Goal: Contribute content: Contribute content

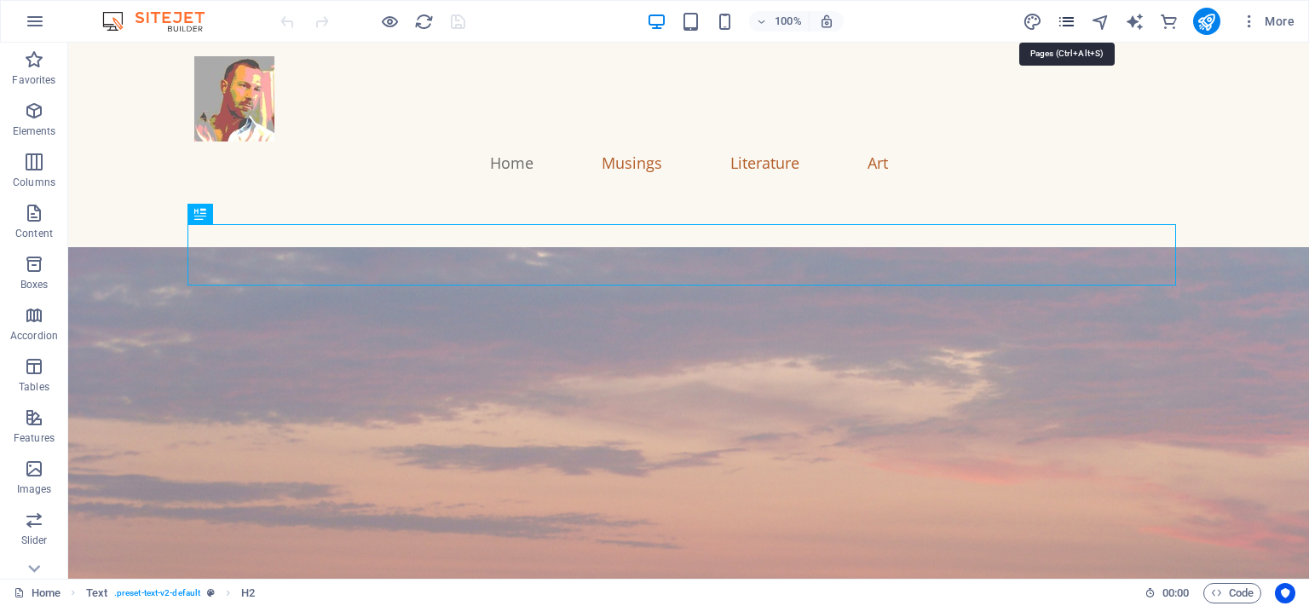
click at [1076, 23] on icon "pages" at bounding box center [1067, 22] width 20 height 20
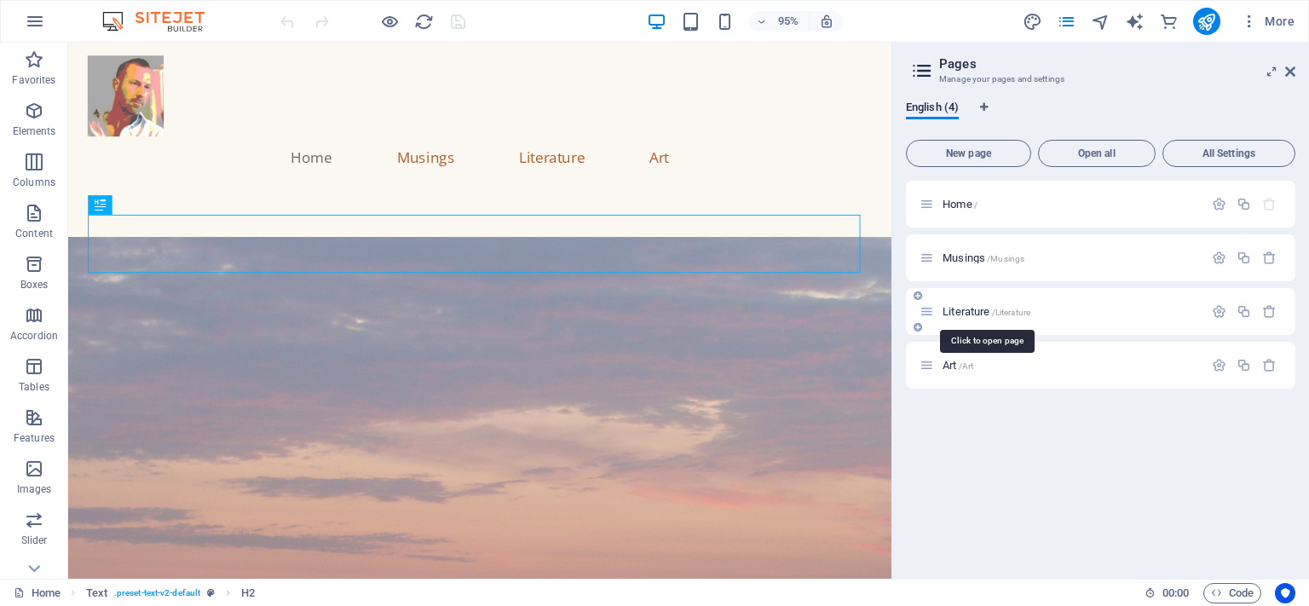
click at [961, 310] on span "Literature /Literature" at bounding box center [987, 311] width 88 height 13
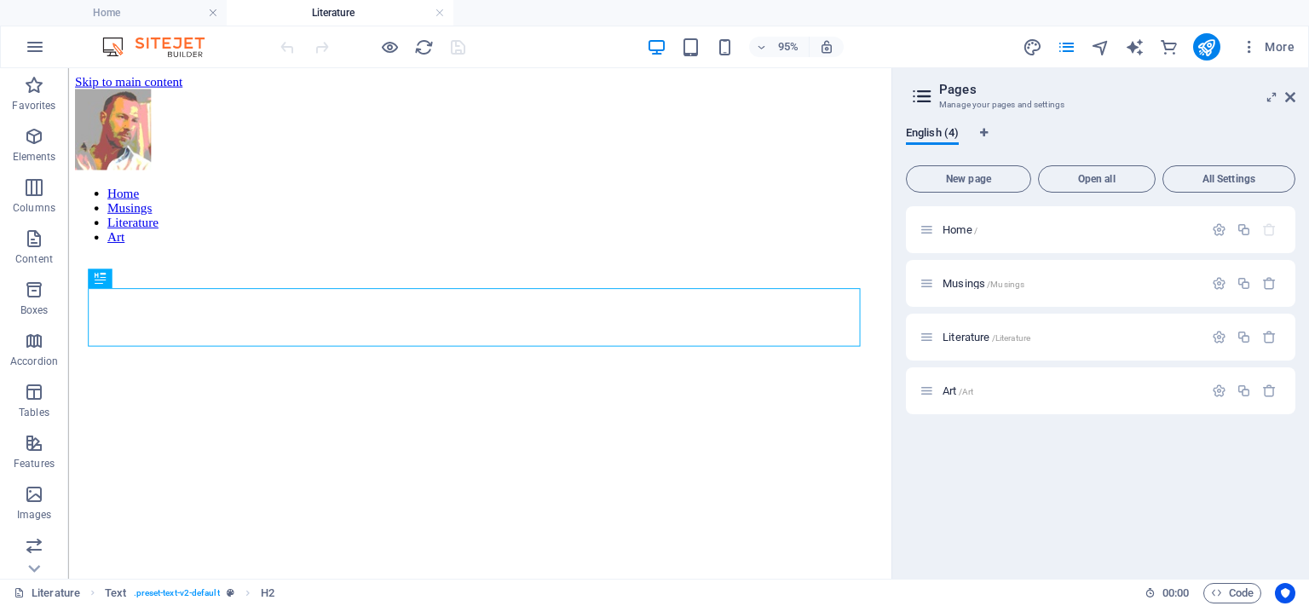
scroll to position [1517, 0]
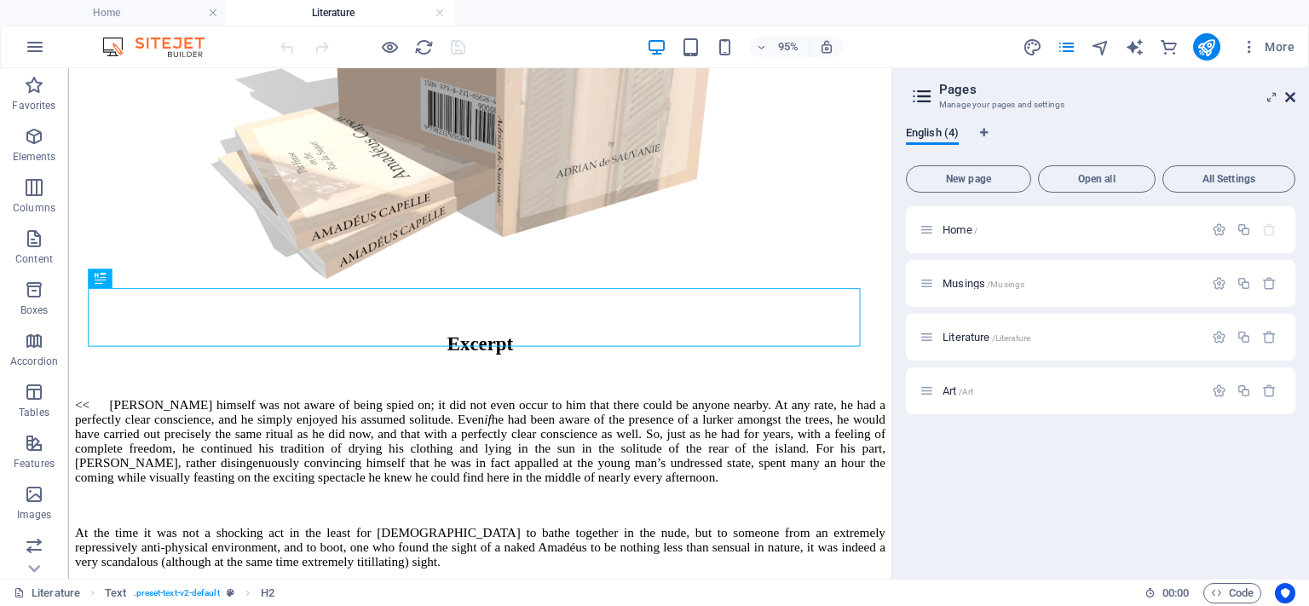
click at [1288, 93] on icon at bounding box center [1290, 97] width 10 height 14
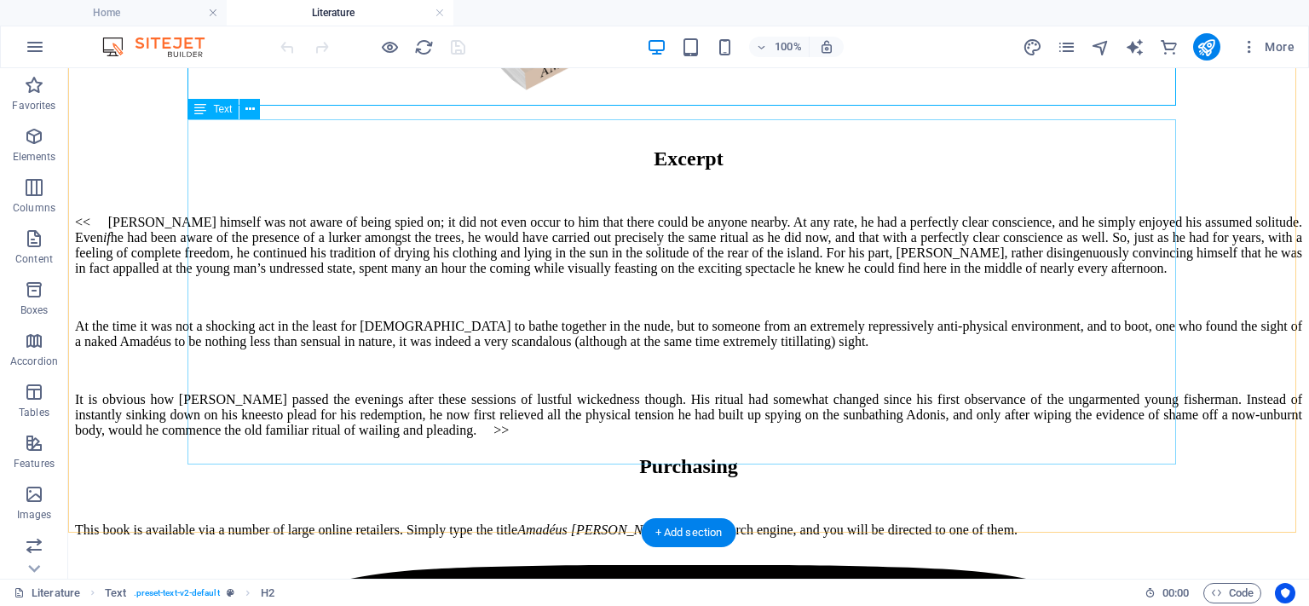
scroll to position [1634, 0]
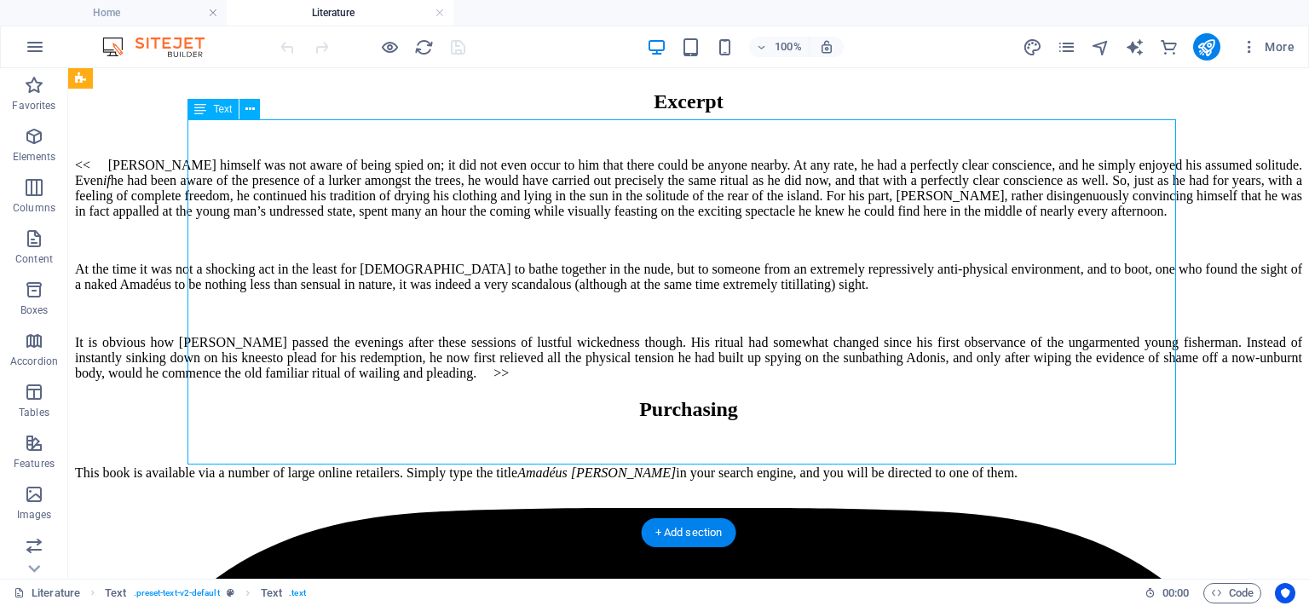
drag, startPoint x: 747, startPoint y: 457, endPoint x: 655, endPoint y: 418, distance: 99.7
click at [655, 381] on div "<< Amadéus himself was not aware of being spied on; it did not even occur to hi…" at bounding box center [688, 269] width 1227 height 223
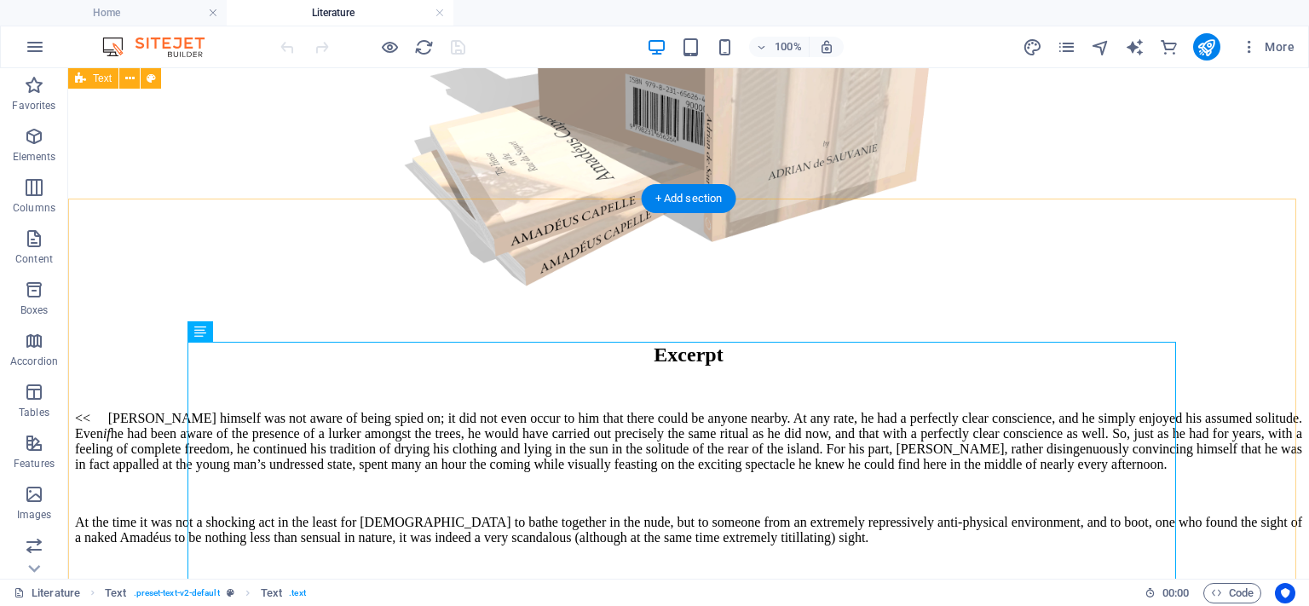
scroll to position [1378, 0]
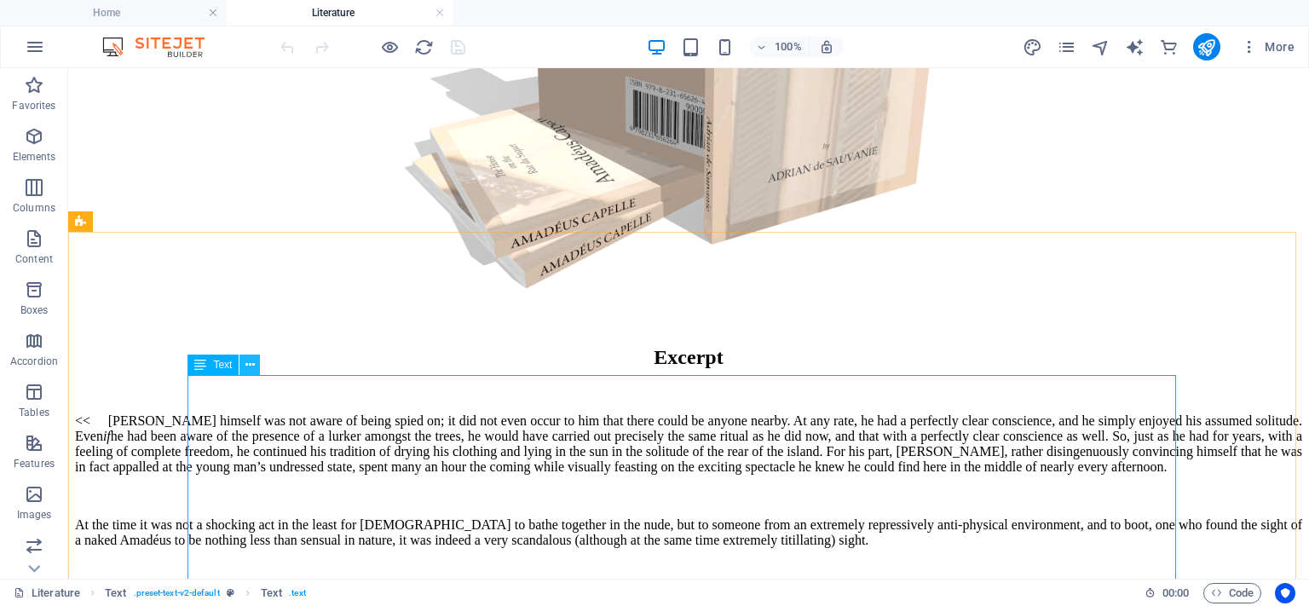
click at [248, 367] on icon at bounding box center [249, 365] width 9 height 18
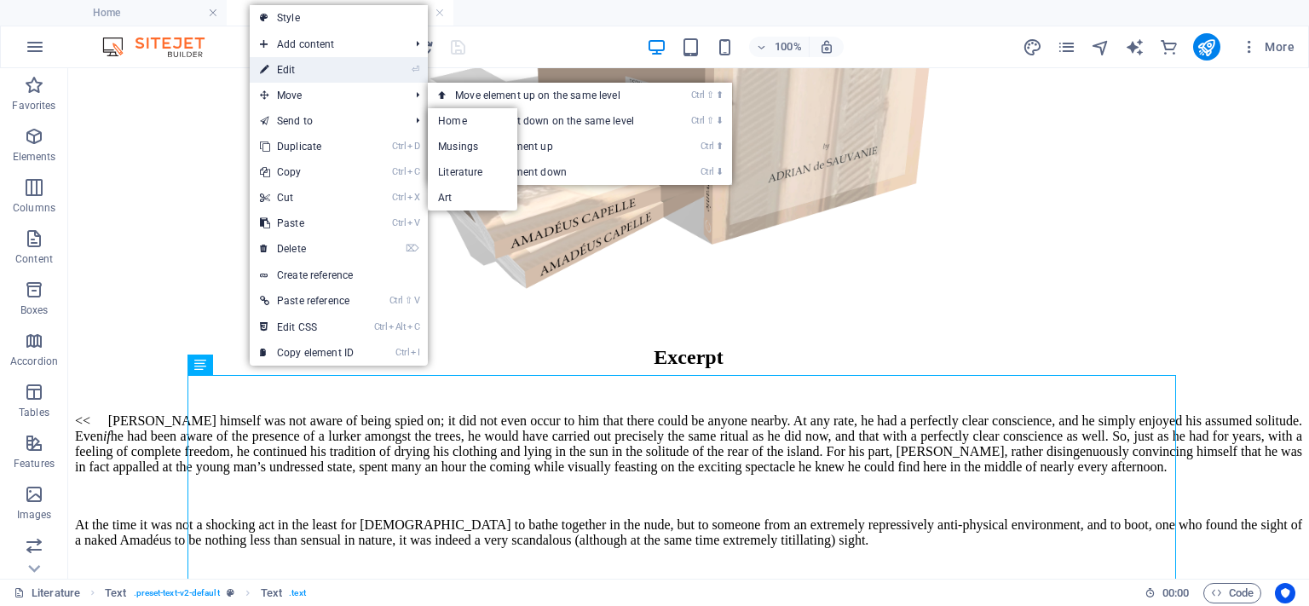
click at [299, 66] on link "⏎ Edit" at bounding box center [307, 70] width 114 height 26
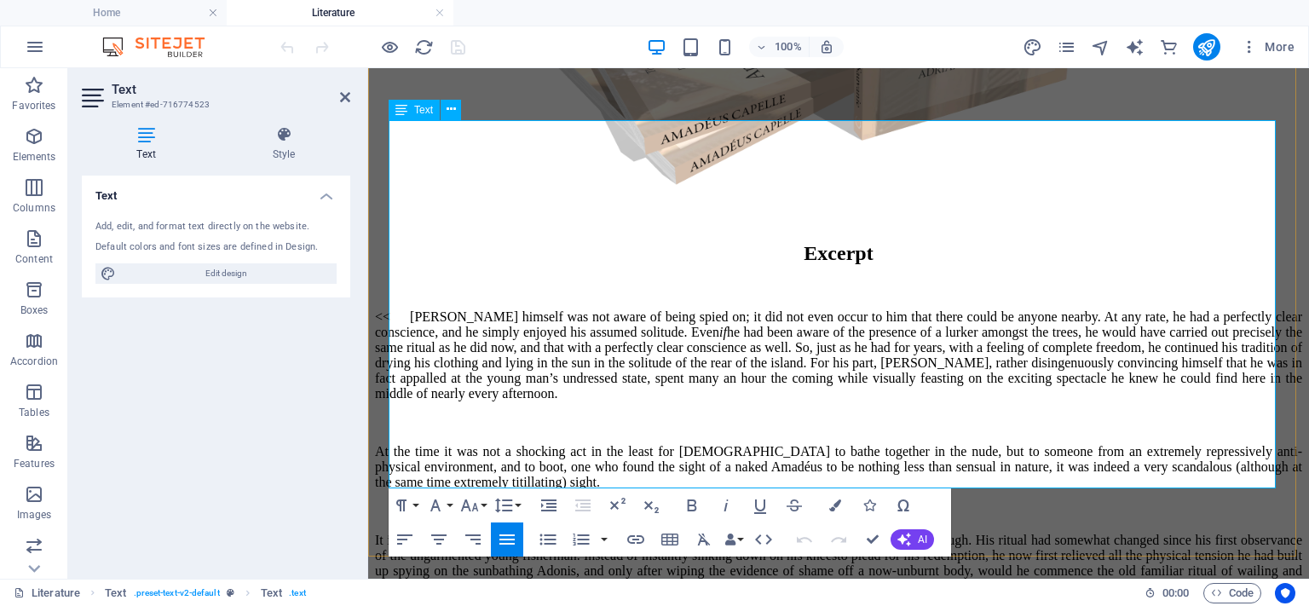
scroll to position [1703, 0]
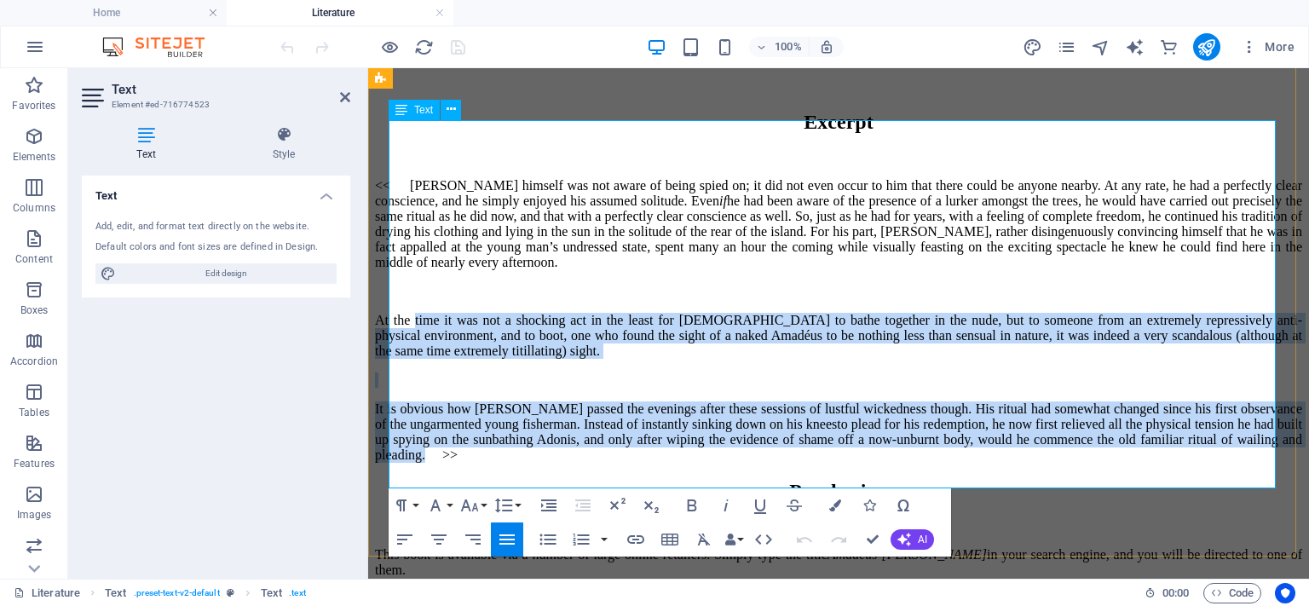
drag, startPoint x: 1223, startPoint y: 483, endPoint x: 423, endPoint y: 315, distance: 817.7
click at [423, 315] on div "<< Amadéus himself was not aware of being spied on; it did not even occur to hi…" at bounding box center [838, 320] width 927 height 285
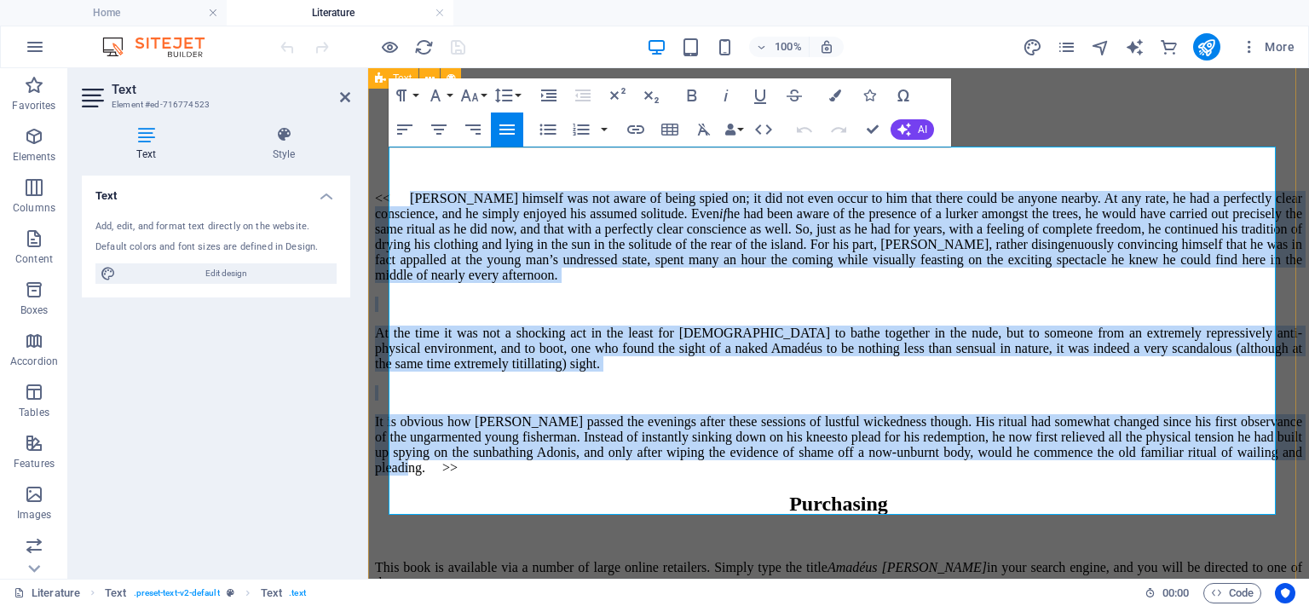
scroll to position [1745, 0]
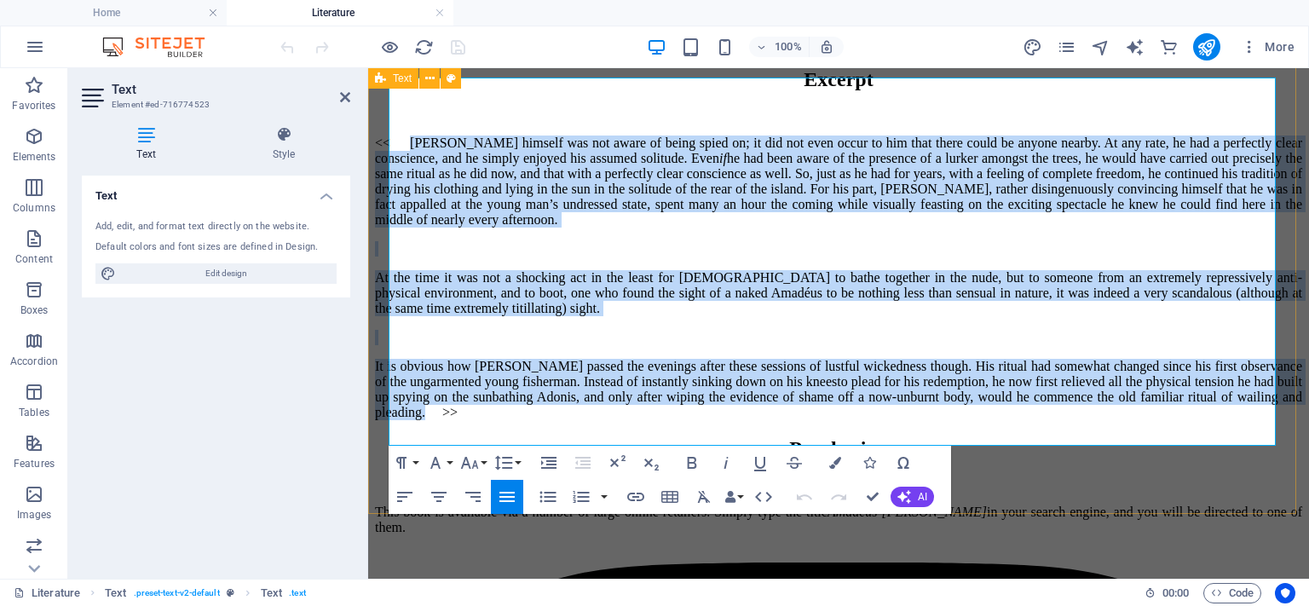
drag, startPoint x: 427, startPoint y: 211, endPoint x: 1220, endPoint y: 452, distance: 829.3
click at [1220, 420] on div "Excerpt << Amadéus himself was not aware of being spied on; it did not even occ…" at bounding box center [838, 244] width 927 height 352
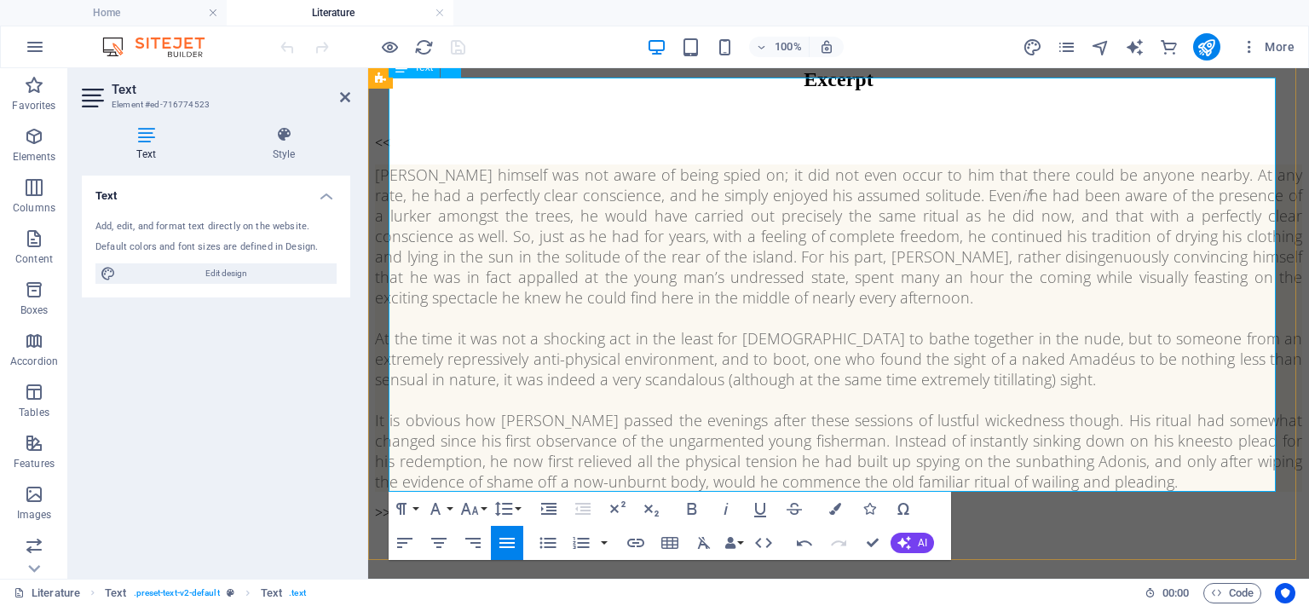
click at [395, 505] on p ">>" at bounding box center [838, 512] width 927 height 15
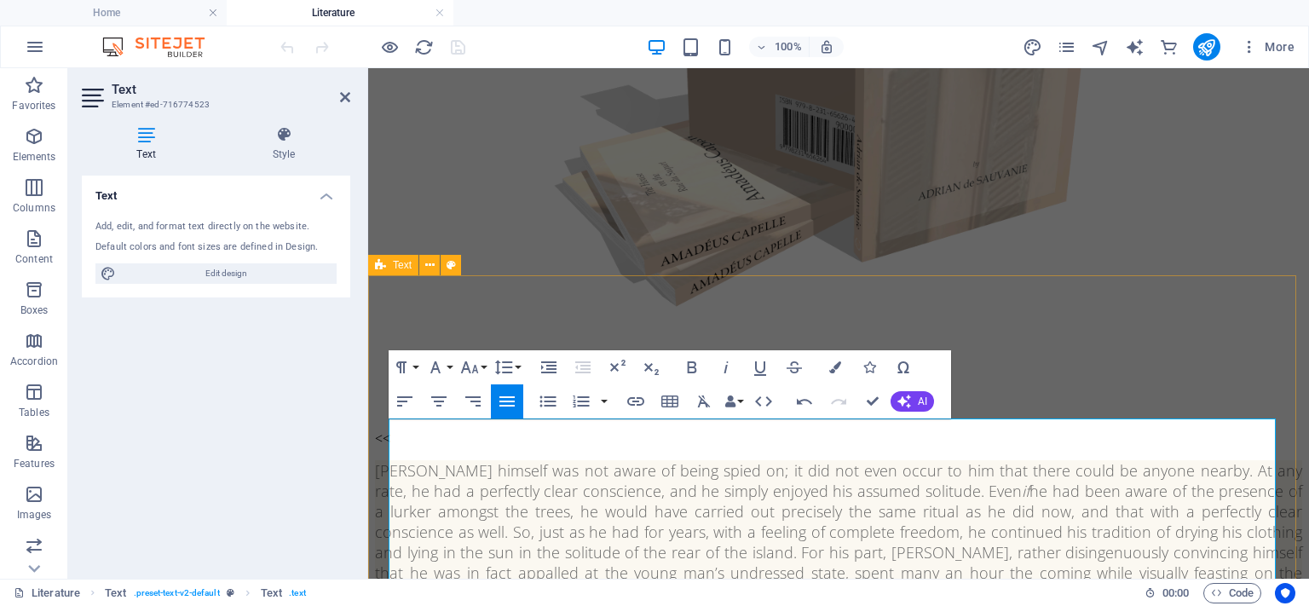
scroll to position [1404, 0]
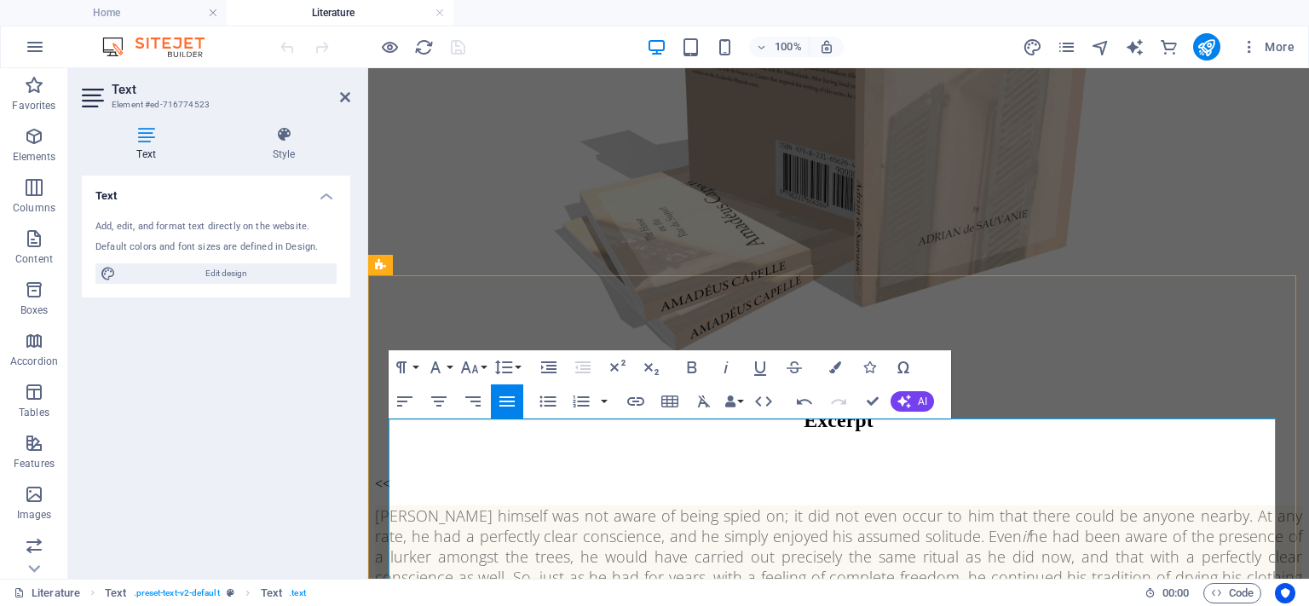
click at [389, 505] on p "Amadéus himself was not aware of being spied on; it did not even occur to him t…" at bounding box center [838, 576] width 927 height 143
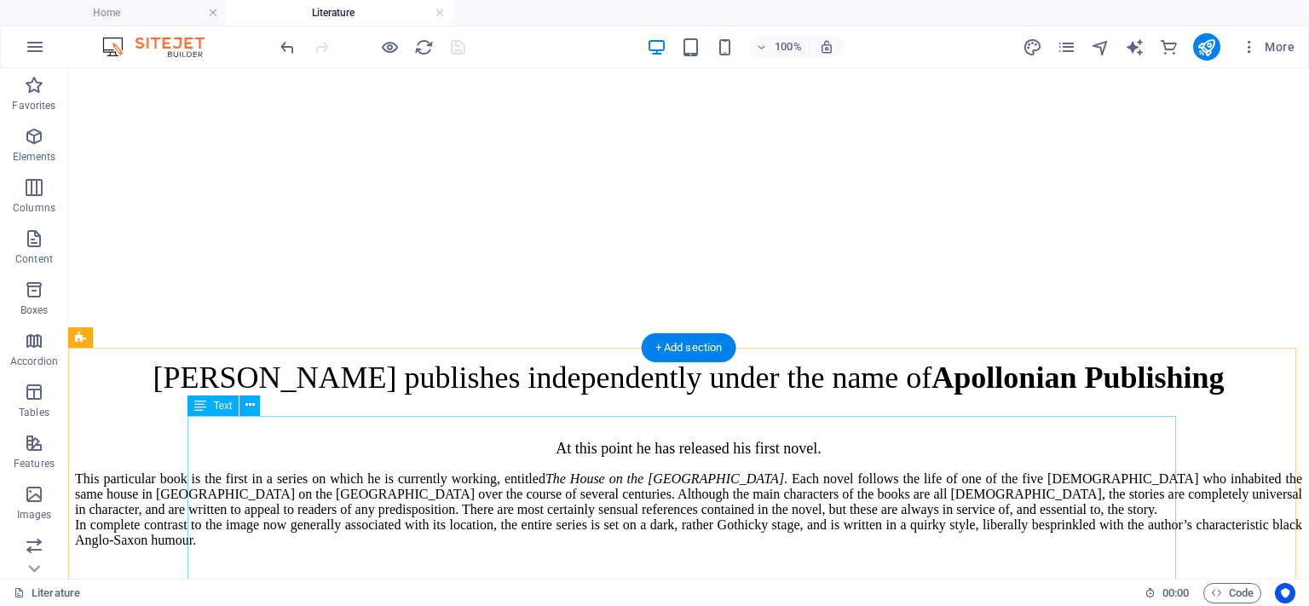
scroll to position [142, 0]
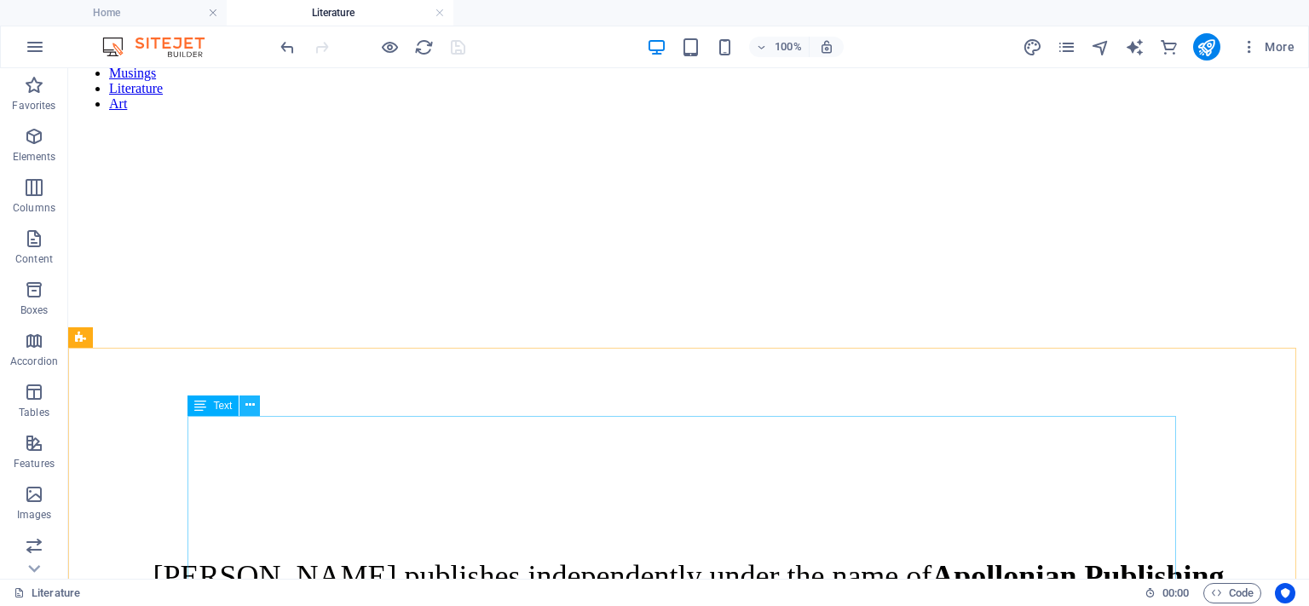
click at [247, 402] on icon at bounding box center [249, 405] width 9 height 18
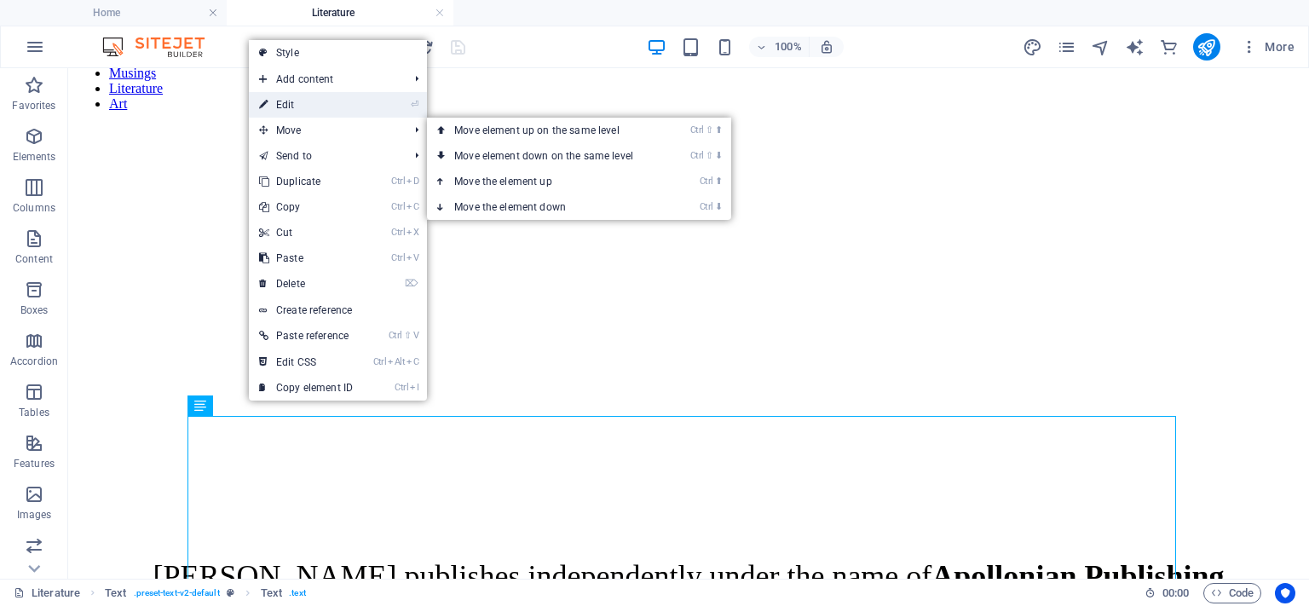
click at [288, 105] on link "⏎ Edit" at bounding box center [306, 105] width 114 height 26
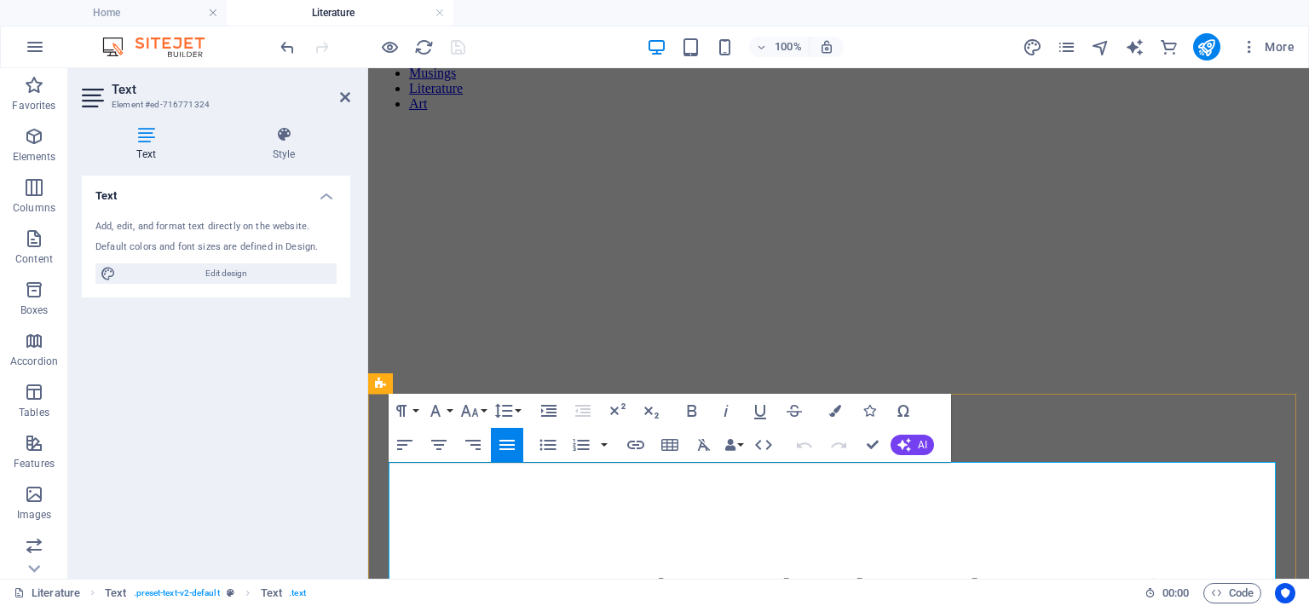
drag, startPoint x: 522, startPoint y: 475, endPoint x: 409, endPoint y: 470, distance: 112.6
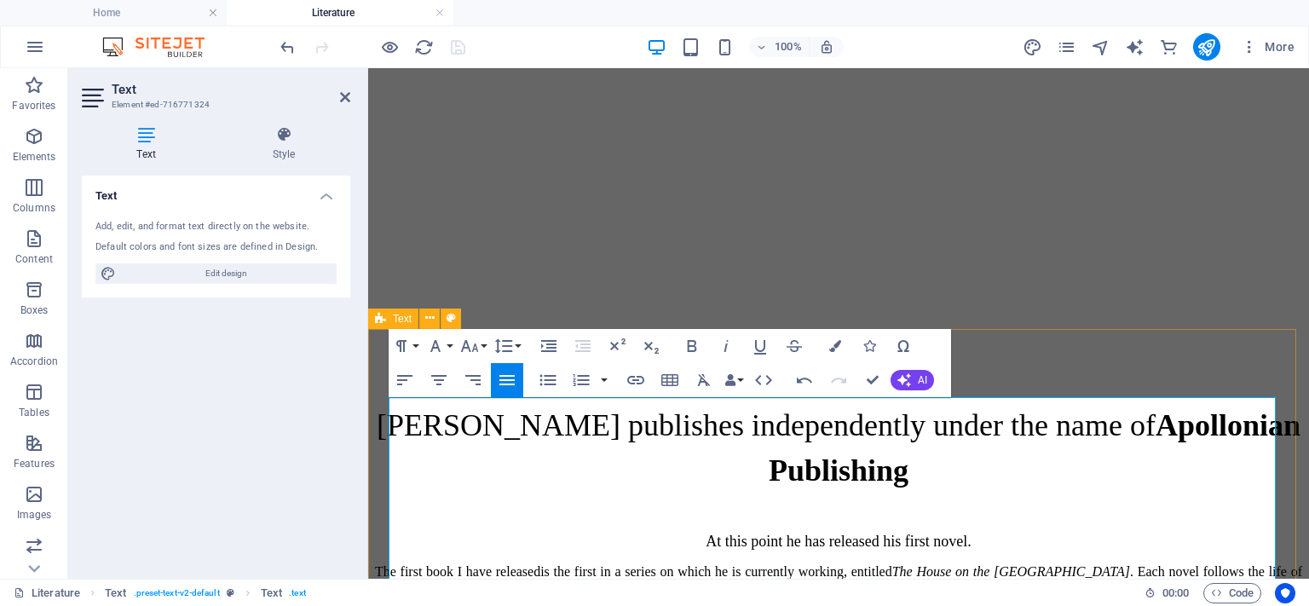
scroll to position [313, 0]
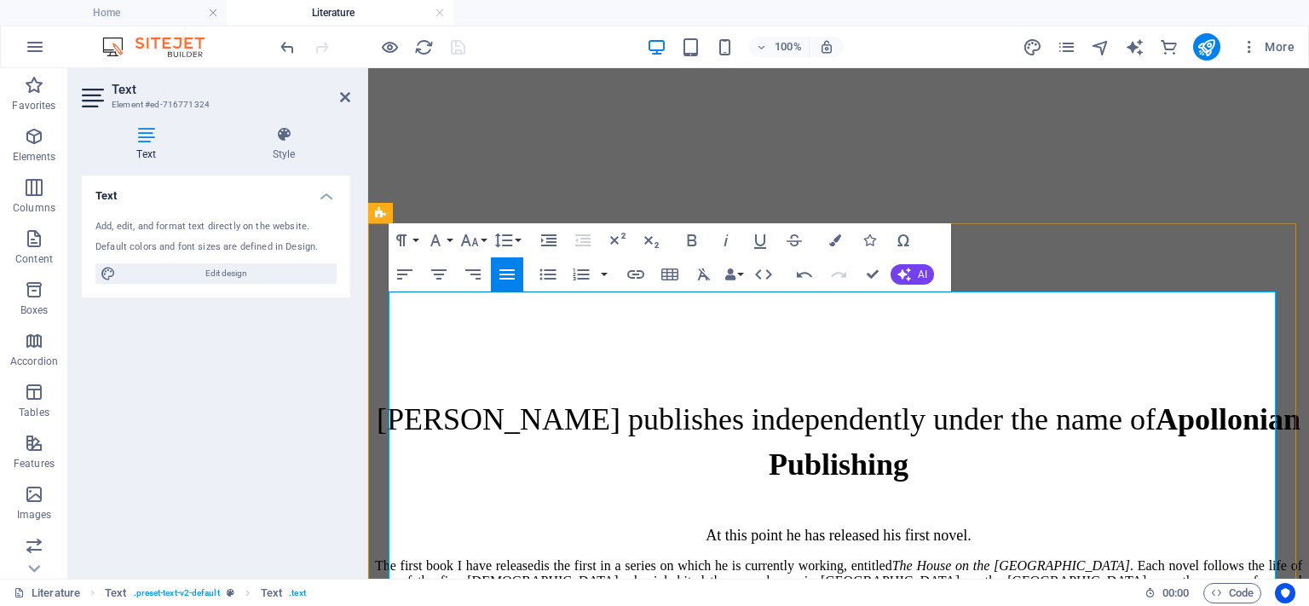
click at [450, 558] on p "The first book I have released is the first in a series on which he is currentl…" at bounding box center [838, 604] width 927 height 92
click at [832, 558] on p "The first book I have released is the first in a series on which he is currentl…" at bounding box center [838, 604] width 927 height 92
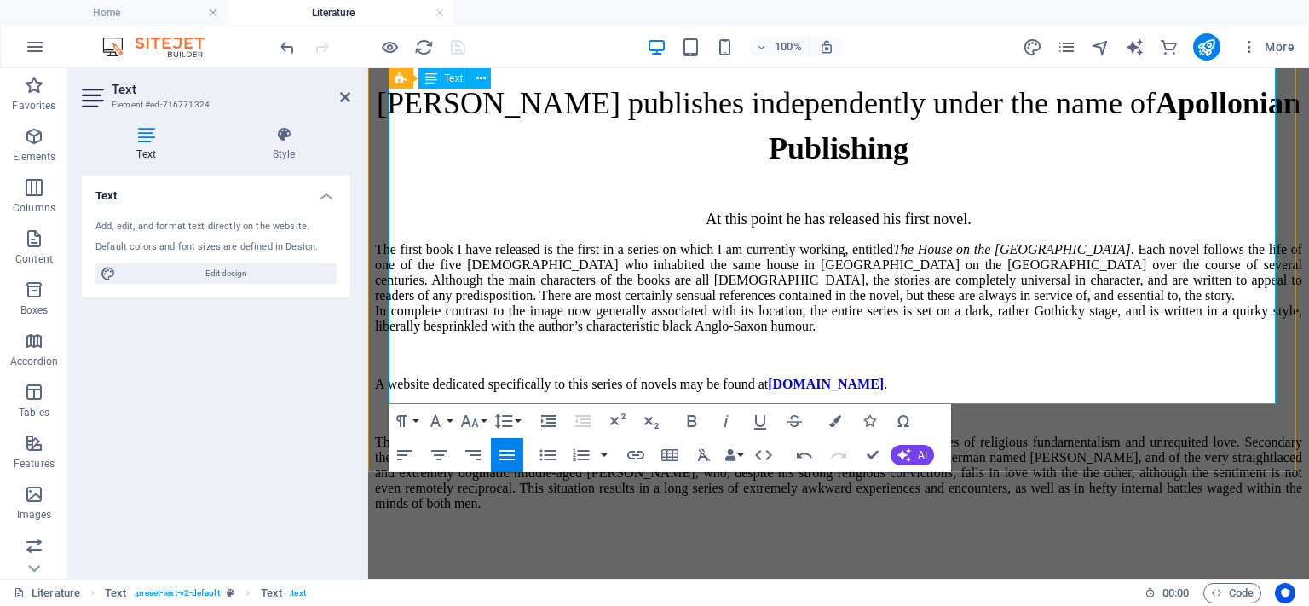
scroll to position [654, 0]
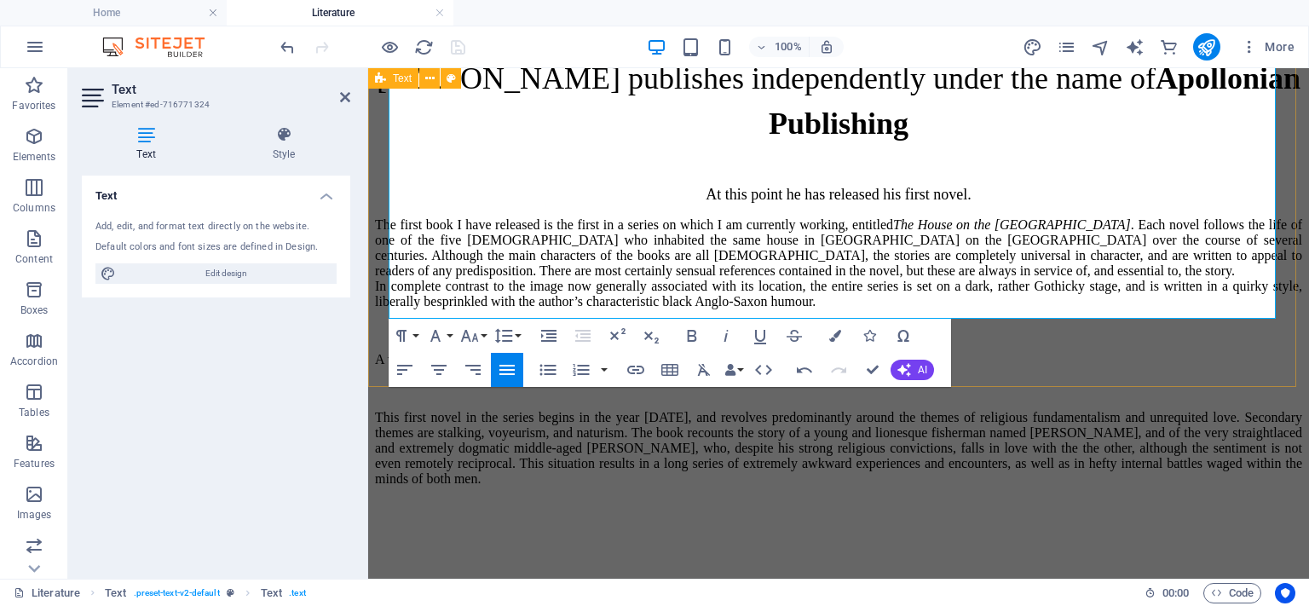
click at [1087, 350] on div "The first book I have released is the first in a series on which I am currently…" at bounding box center [838, 351] width 927 height 269
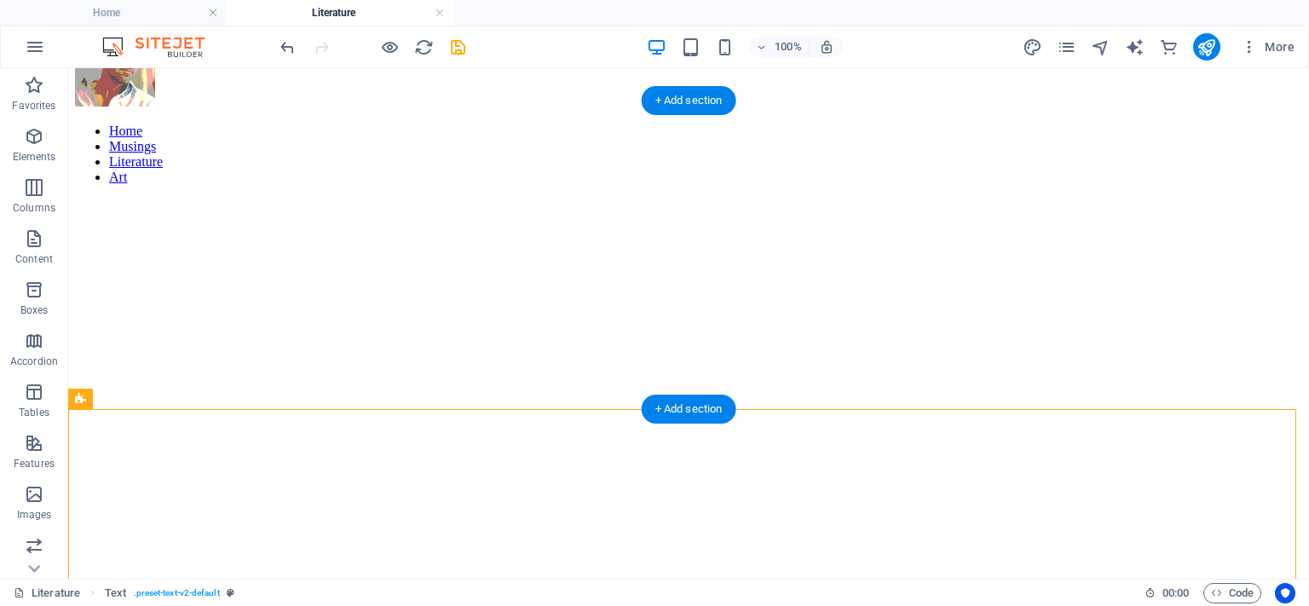
scroll to position [96, 0]
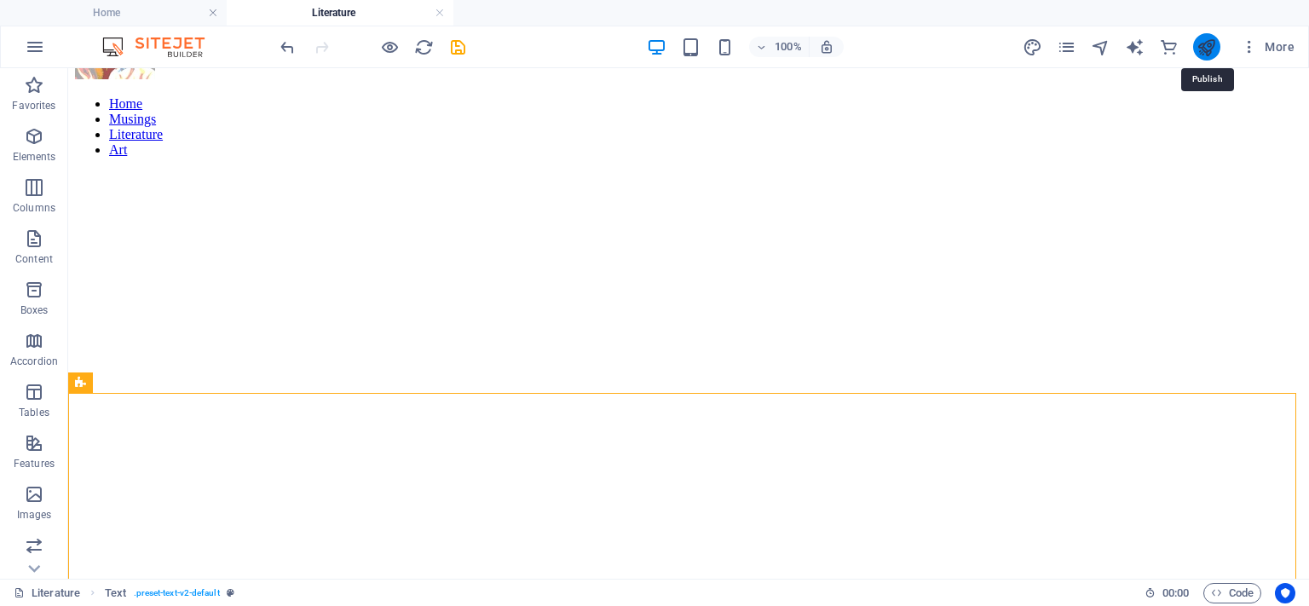
click at [1213, 43] on icon "publish" at bounding box center [1207, 47] width 20 height 20
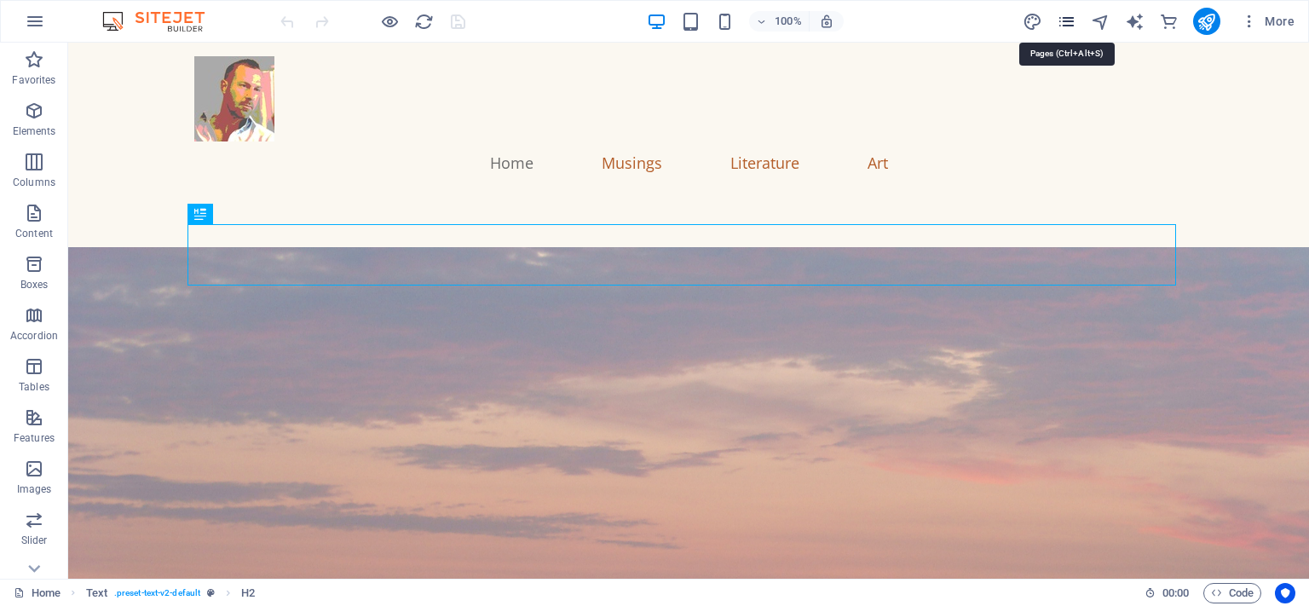
click at [1067, 20] on icon "pages" at bounding box center [1067, 22] width 20 height 20
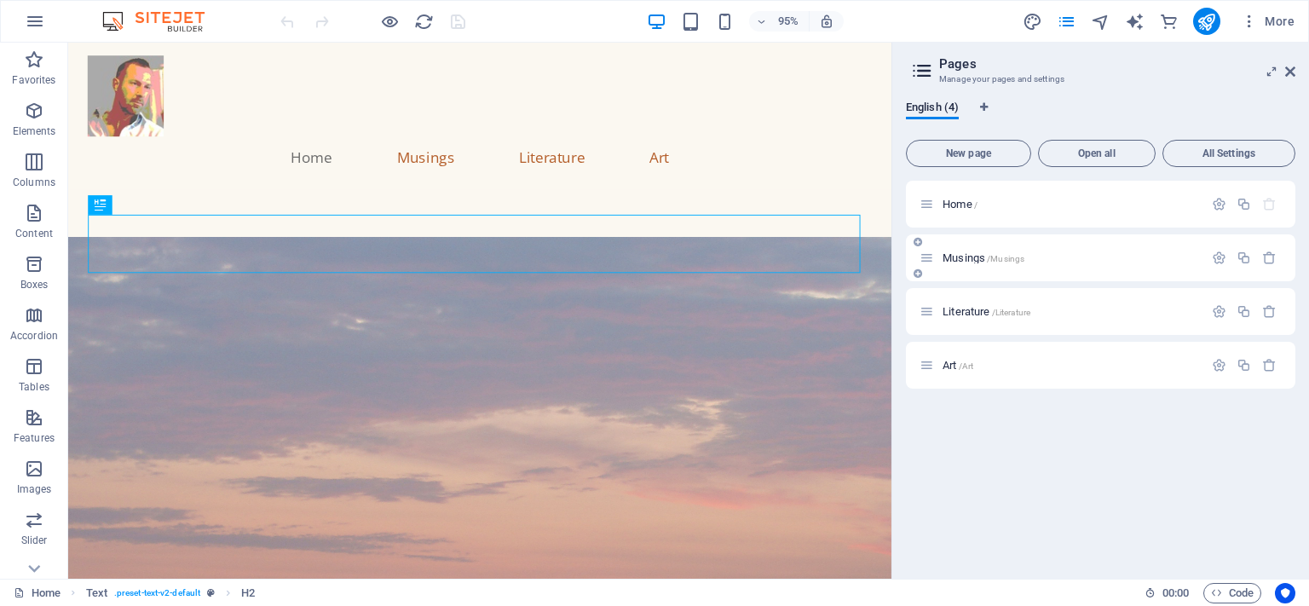
click at [991, 254] on span "/Musings" at bounding box center [1005, 258] width 37 height 9
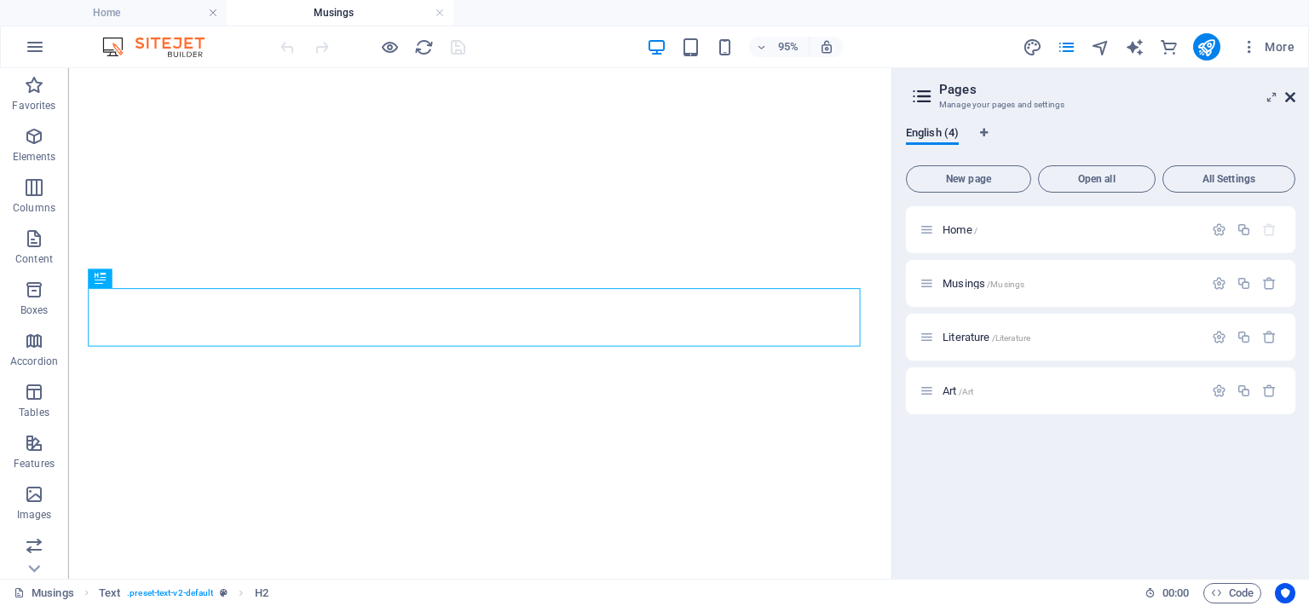
click at [1290, 94] on icon at bounding box center [1290, 97] width 10 height 14
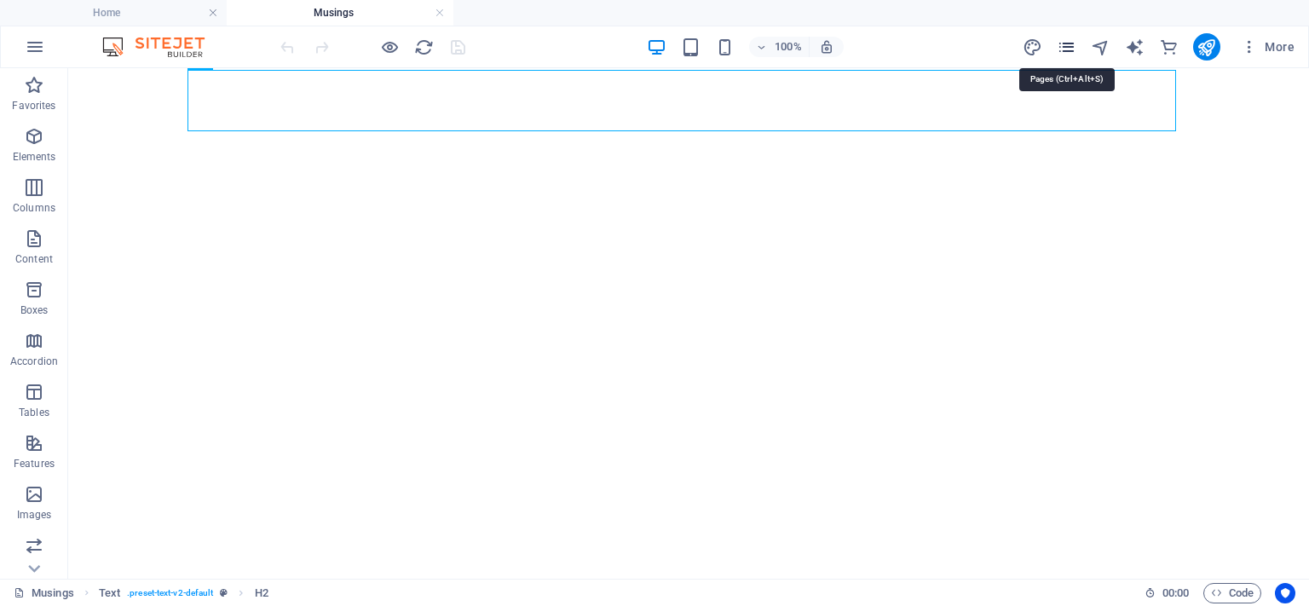
click at [1069, 49] on icon "pages" at bounding box center [1067, 47] width 20 height 20
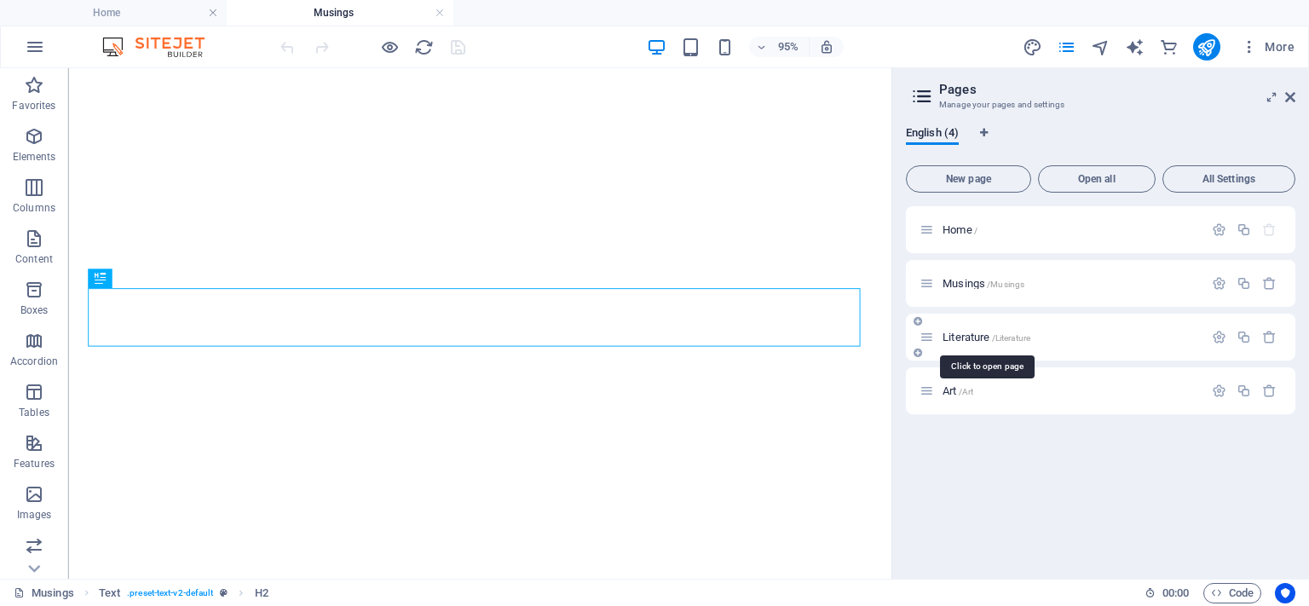
click at [972, 339] on span "Literature /Literature" at bounding box center [987, 337] width 88 height 13
click at [1289, 98] on icon at bounding box center [1290, 97] width 10 height 14
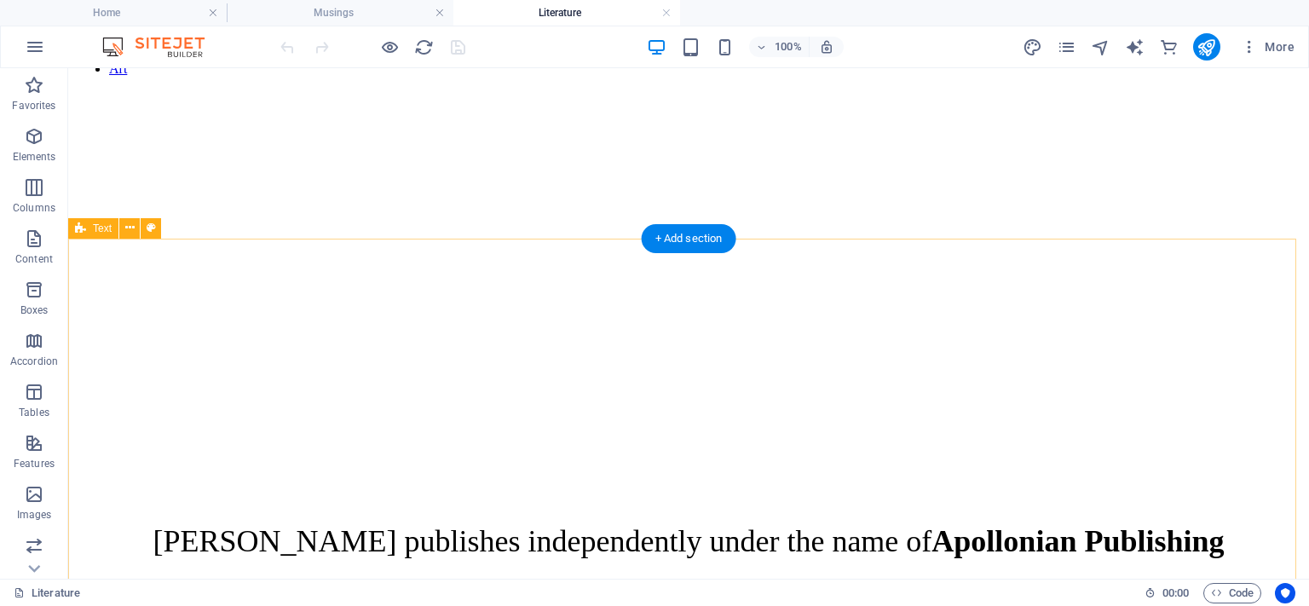
scroll to position [256, 0]
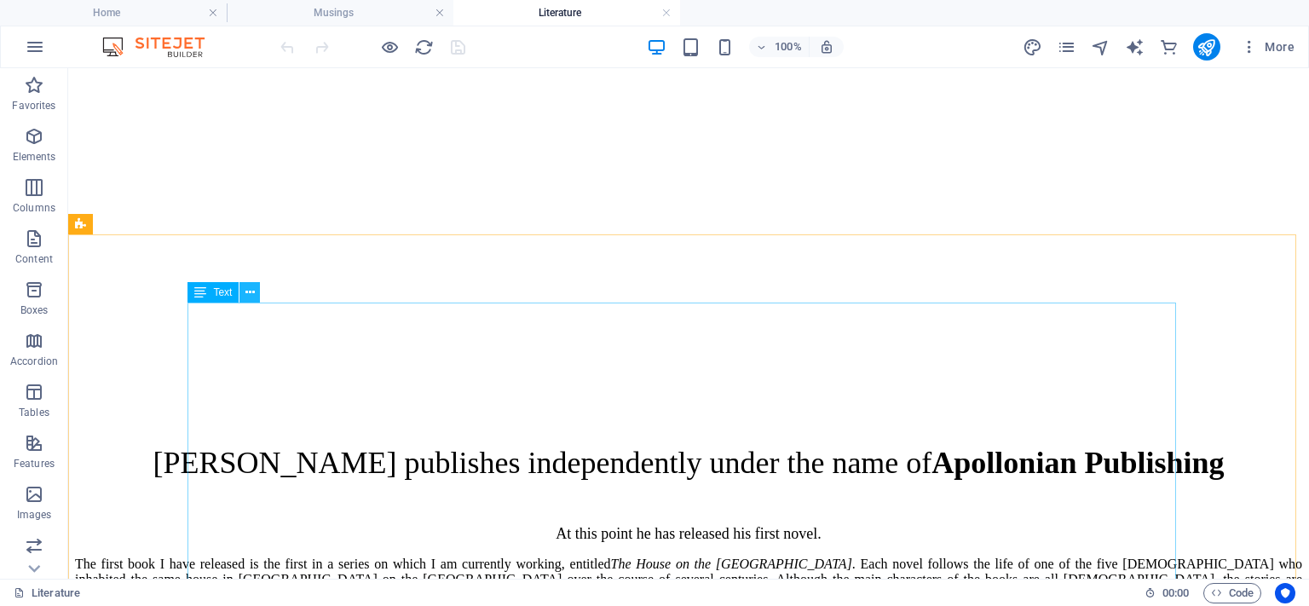
click at [249, 294] on icon at bounding box center [249, 293] width 9 height 18
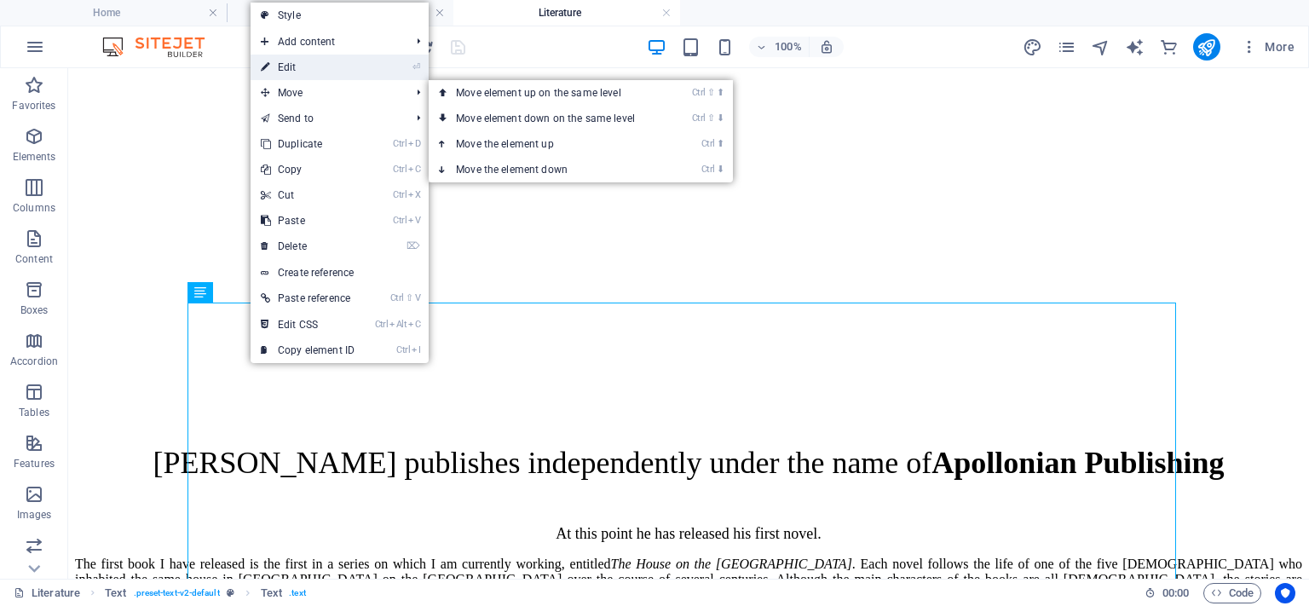
click at [288, 71] on link "⏎ Edit" at bounding box center [308, 68] width 114 height 26
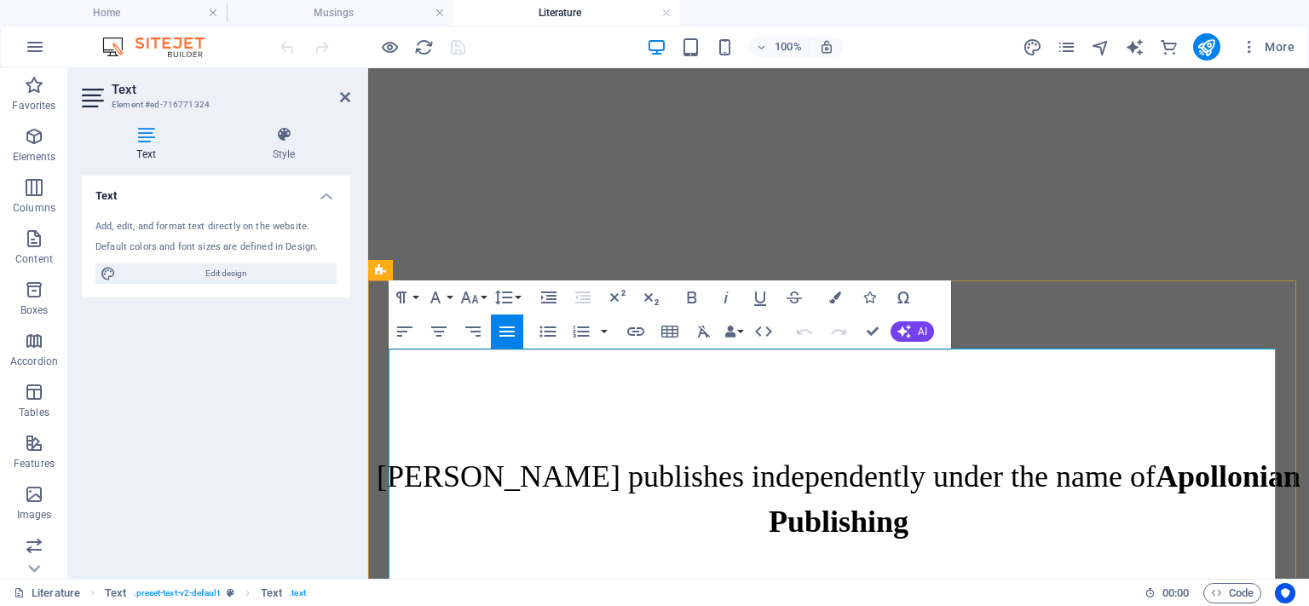
drag, startPoint x: 911, startPoint y: 361, endPoint x: 880, endPoint y: 360, distance: 31.5
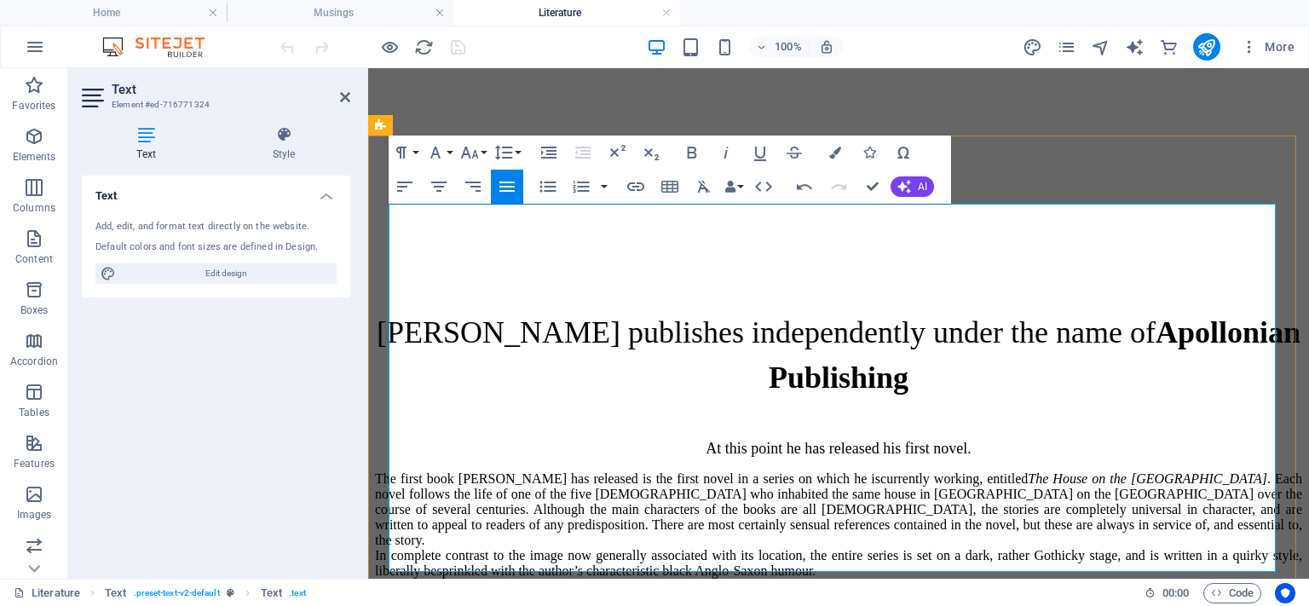
scroll to position [426, 0]
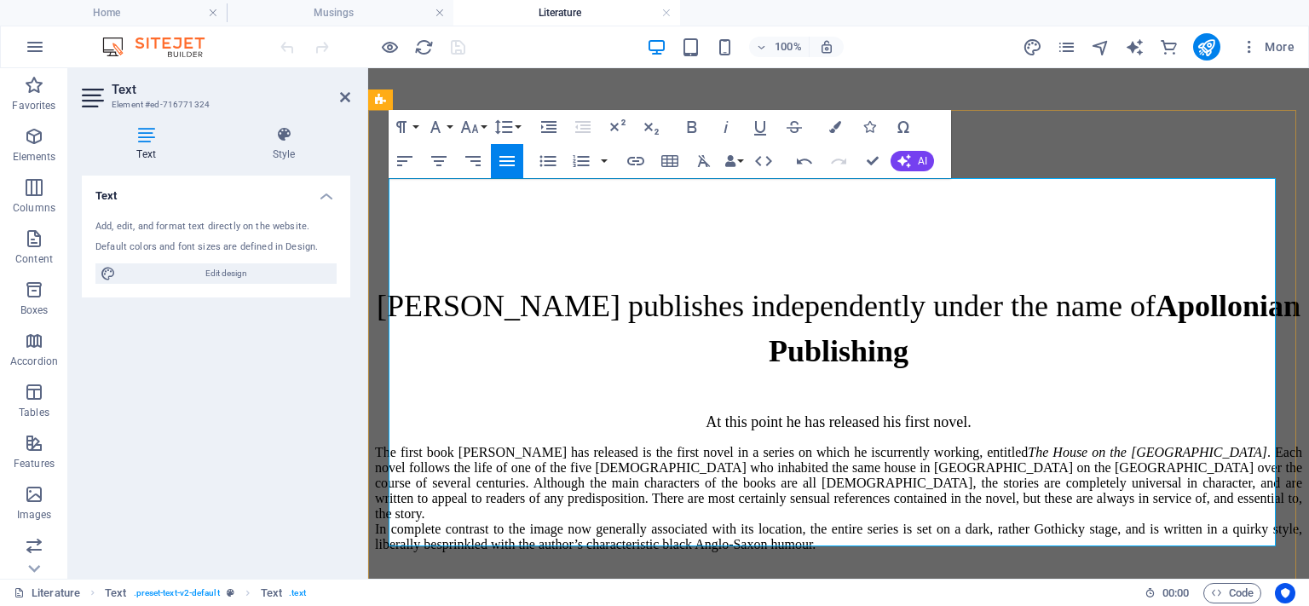
click at [812, 445] on p "The first book [PERSON_NAME] has released is the first novel in a series on whi…" at bounding box center [838, 498] width 927 height 107
click at [485, 445] on p "The first book [PERSON_NAME] has released is the first novel in a series on whi…" at bounding box center [838, 498] width 927 height 107
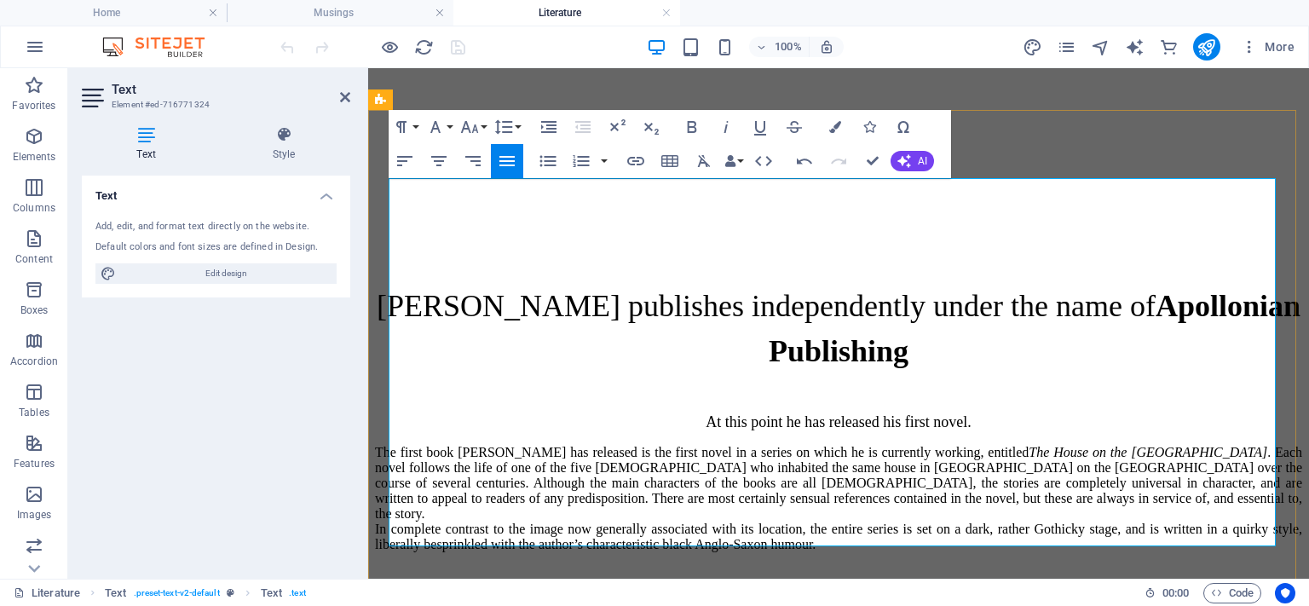
click at [726, 445] on p "The first book [PERSON_NAME] has released is the first novel in a series on whi…" at bounding box center [838, 498] width 927 height 107
click at [750, 445] on p "The first book [PERSON_NAME] has released is the first novel in a series on whi…" at bounding box center [838, 498] width 927 height 107
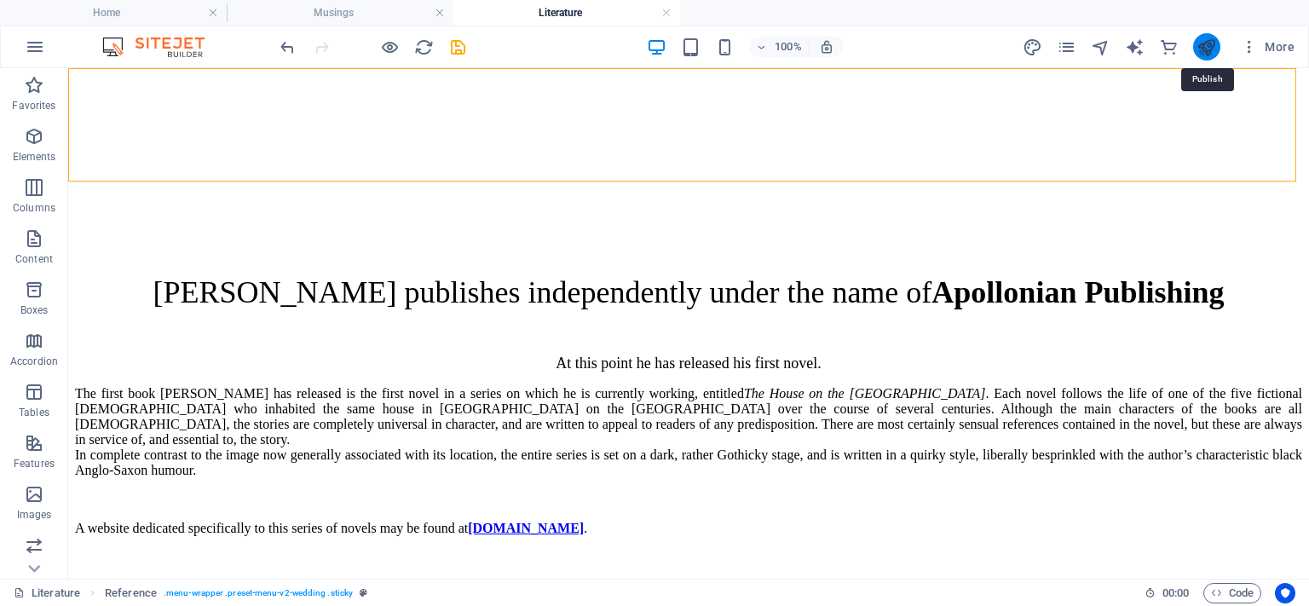
click at [1205, 37] on icon "publish" at bounding box center [1207, 47] width 20 height 20
